Goal: Find contact information: Find contact information

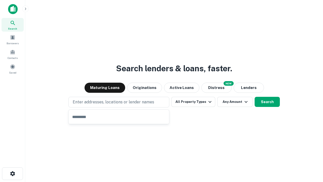
type input "**********"
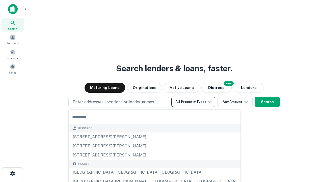
click at [193, 102] on button "All Property Types" at bounding box center [194, 102] width 44 height 10
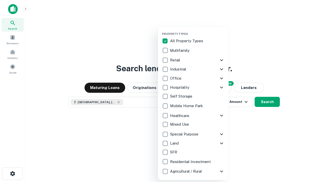
click at [198, 31] on button "button" at bounding box center [197, 31] width 71 height 0
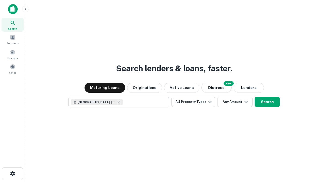
scroll to position [8, 0]
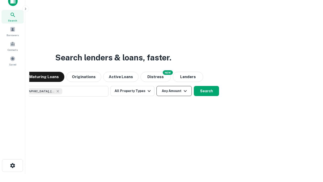
click at [157, 86] on button "Any Amount" at bounding box center [174, 91] width 35 height 10
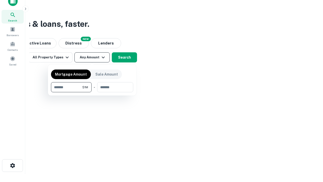
type input "*******"
click at [92, 92] on button "button" at bounding box center [92, 92] width 82 height 0
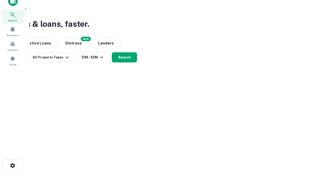
scroll to position [3, 93]
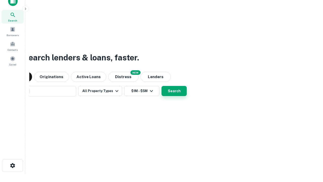
click at [162, 86] on button "Search" at bounding box center [174, 91] width 25 height 10
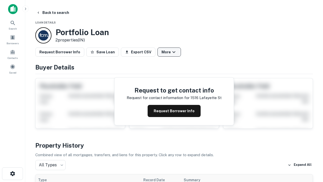
click at [169, 52] on button "More" at bounding box center [169, 51] width 23 height 9
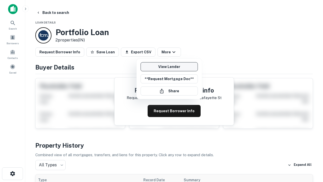
click at [169, 67] on link "View Lender" at bounding box center [169, 66] width 57 height 9
